Goal: Task Accomplishment & Management: Complete application form

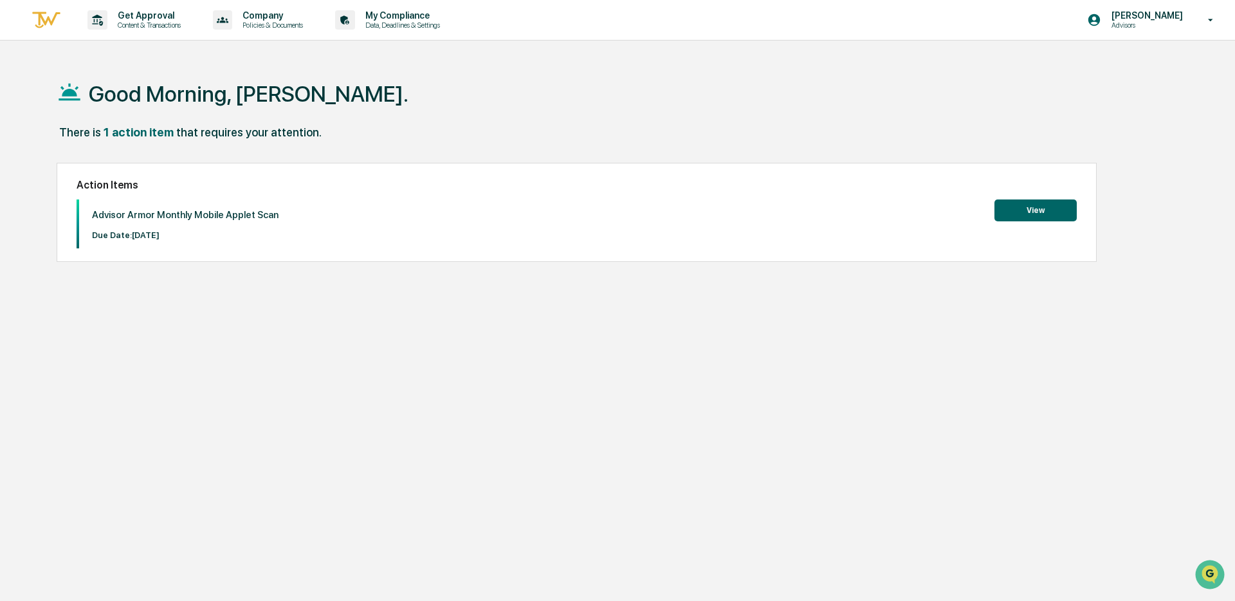
click at [1045, 204] on button "View" at bounding box center [1036, 210] width 82 height 22
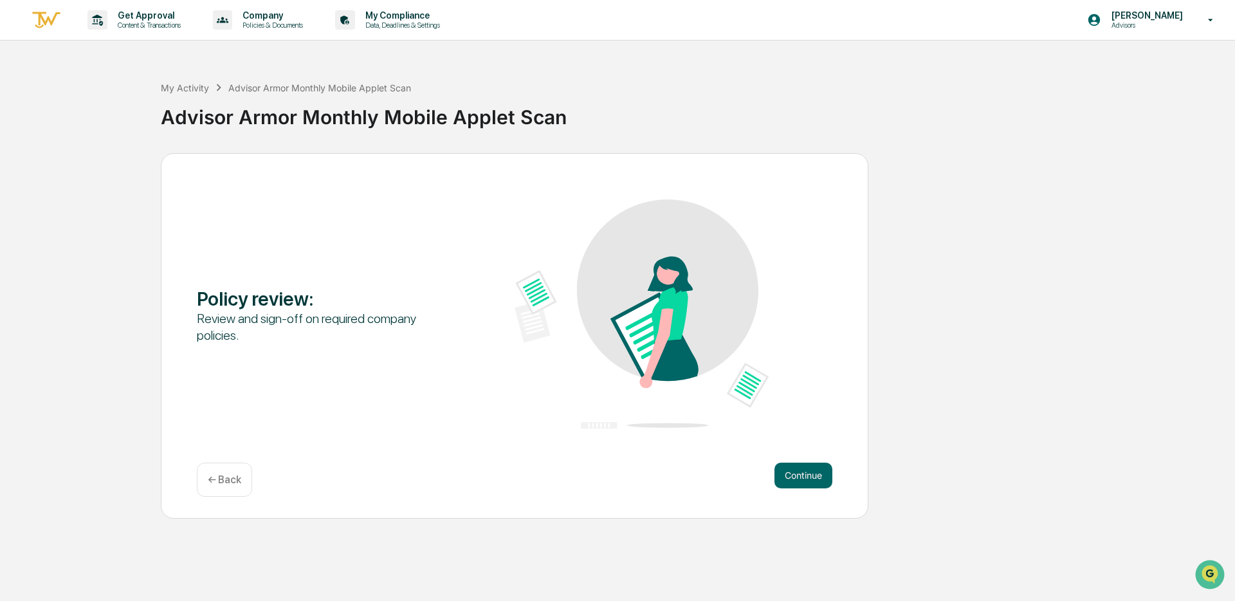
click at [779, 461] on div "Policy review : Review and sign-off on required company policies. Continue ← Ba…" at bounding box center [515, 335] width 708 height 365
click at [791, 468] on button "Continue" at bounding box center [804, 476] width 58 height 26
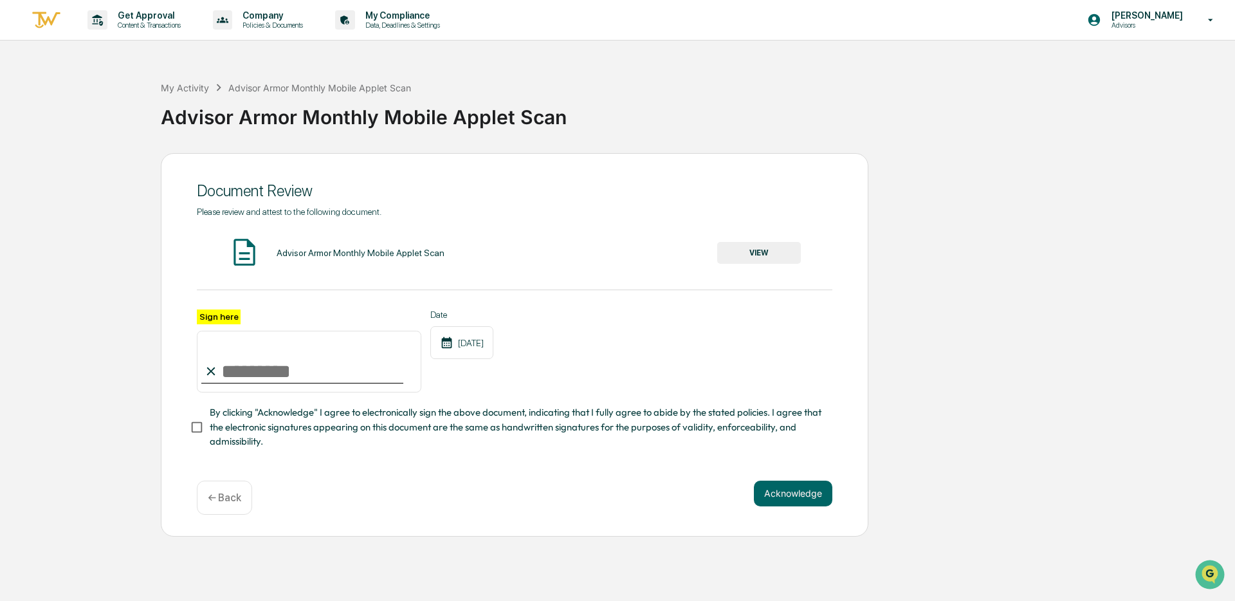
click at [243, 362] on input "Sign here" at bounding box center [309, 362] width 225 height 62
type input "**********"
click at [792, 252] on button "VIEW" at bounding box center [759, 253] width 84 height 22
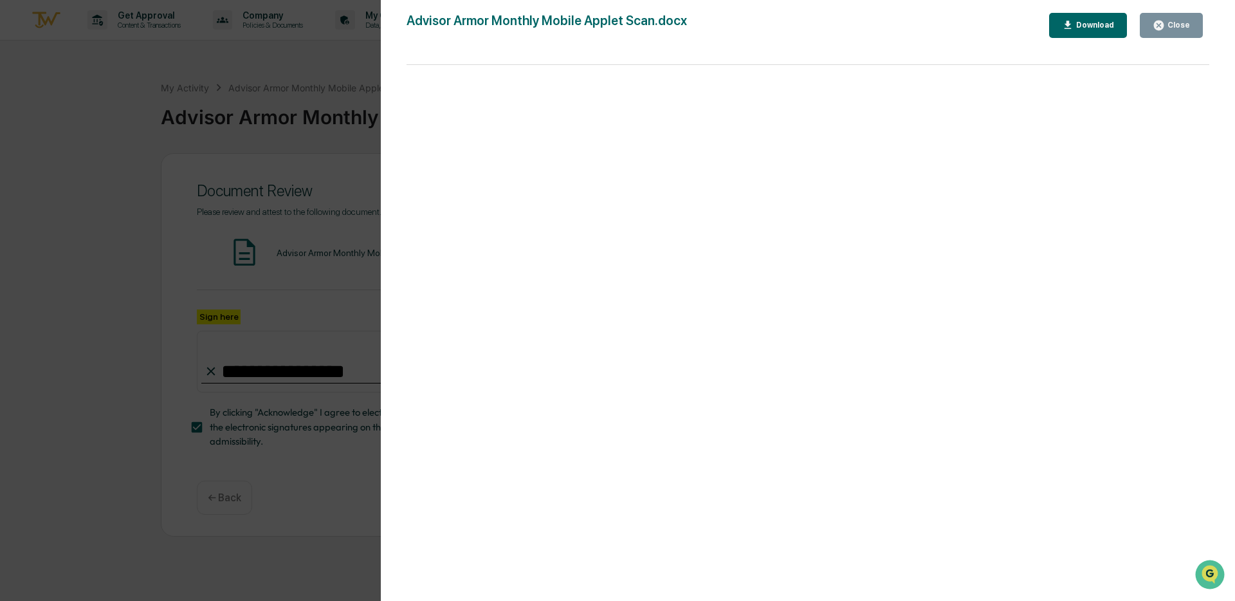
click at [1174, 26] on div "Close" at bounding box center [1177, 25] width 25 height 9
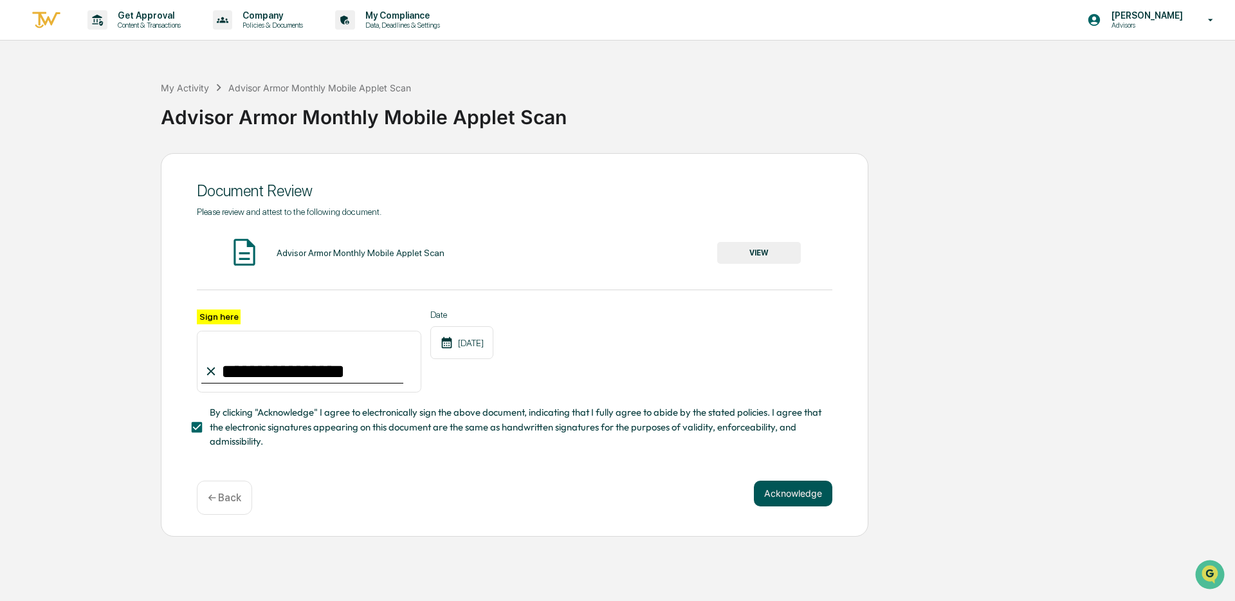
click at [794, 492] on button "Acknowledge" at bounding box center [793, 494] width 78 height 26
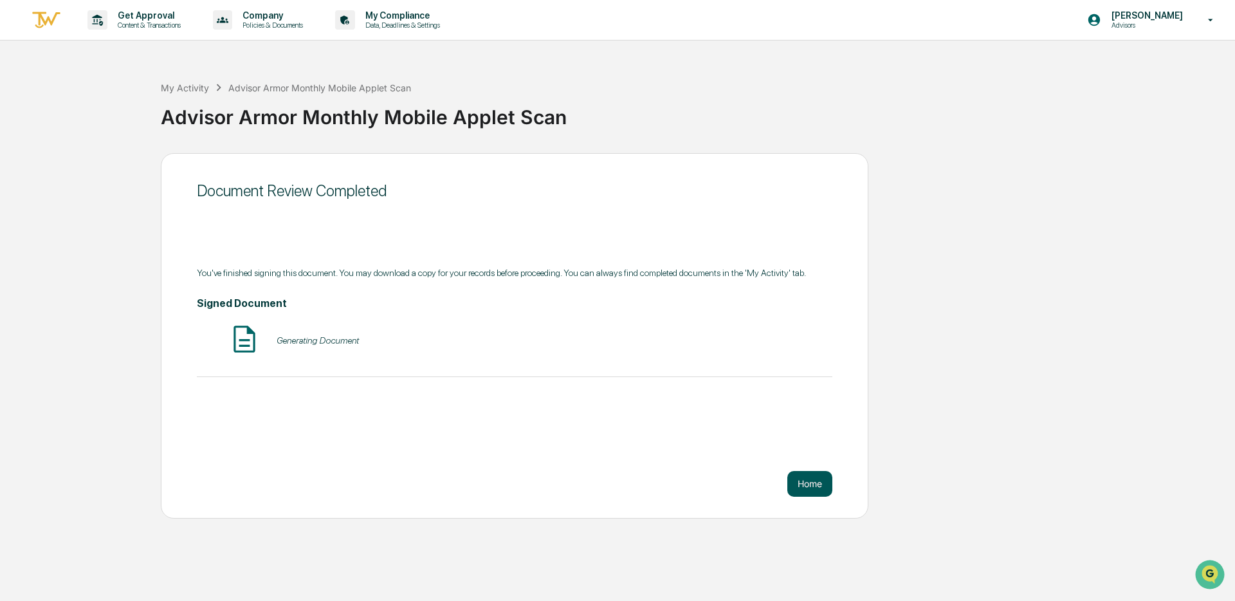
click at [799, 485] on button "Home" at bounding box center [809, 484] width 45 height 26
